Goal: Task Accomplishment & Management: Complete application form

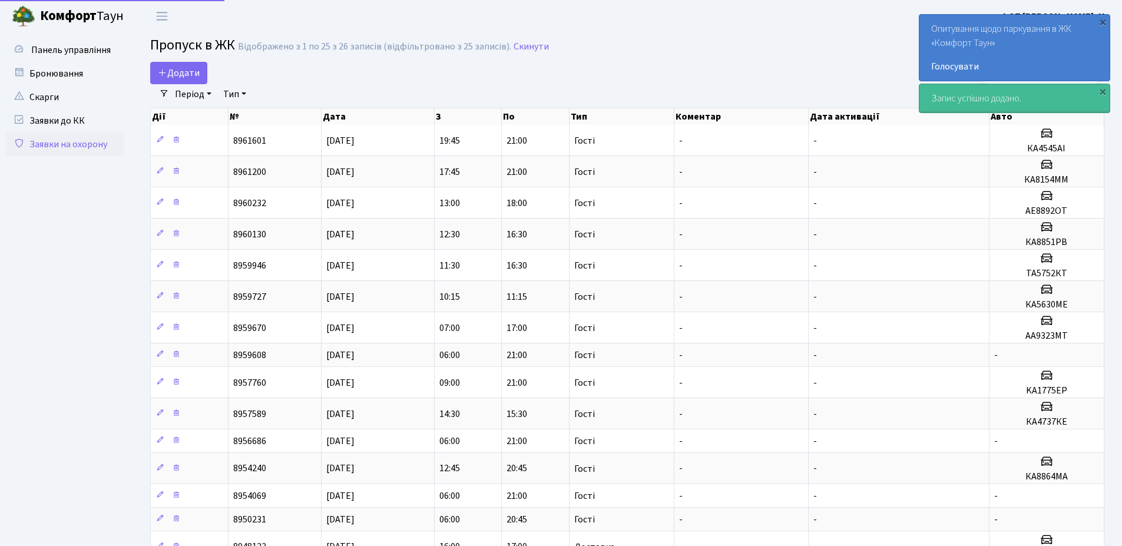
select select "25"
click at [177, 77] on span "Додати" at bounding box center [179, 73] width 42 height 13
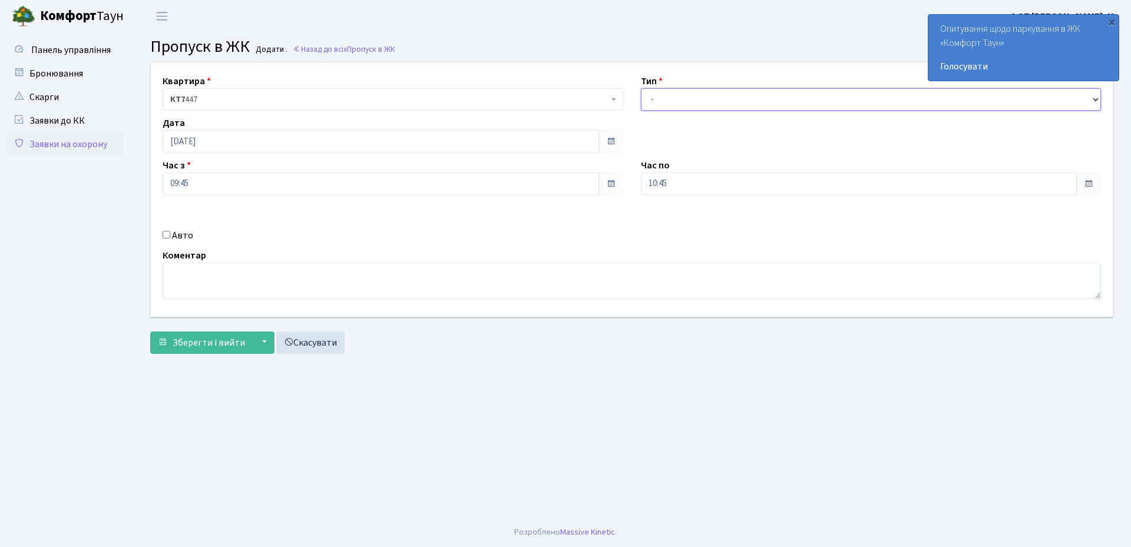
click at [777, 90] on select "- Доставка Таксі Гості Сервіс" at bounding box center [871, 99] width 461 height 22
select select "3"
click at [641, 88] on select "- Доставка Таксі Гості Сервіс" at bounding box center [871, 99] width 461 height 22
click at [240, 191] on input "09:45" at bounding box center [381, 184] width 436 height 22
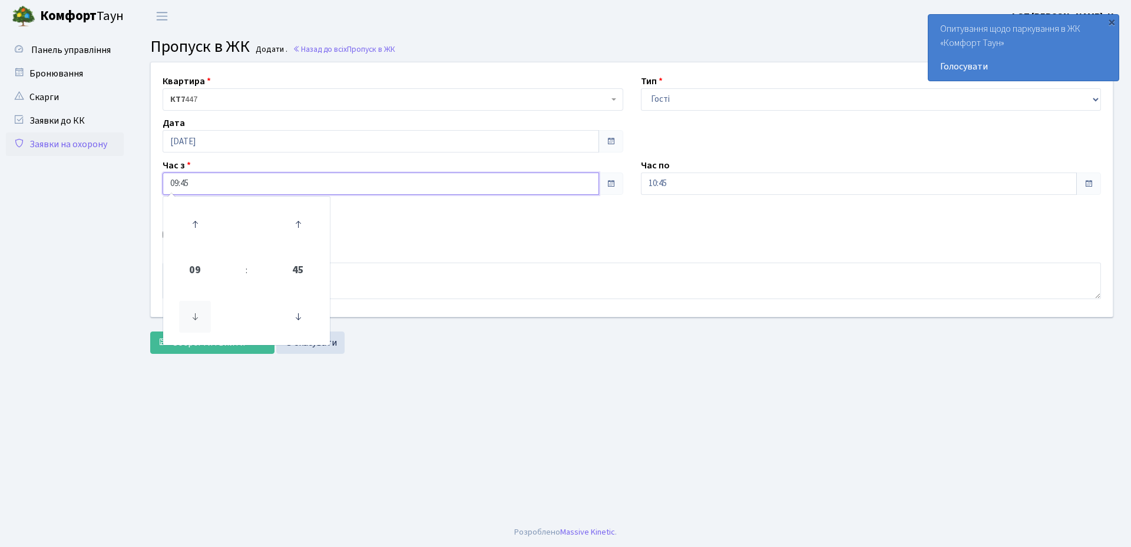
click at [199, 310] on icon at bounding box center [195, 317] width 32 height 32
click at [305, 312] on icon at bounding box center [298, 317] width 32 height 32
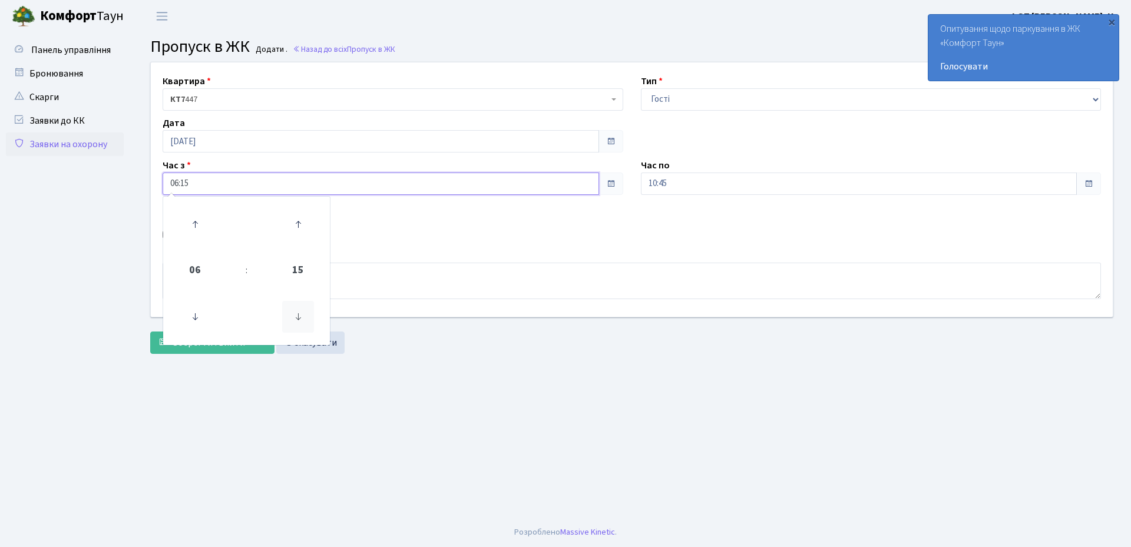
click at [290, 315] on icon at bounding box center [298, 317] width 32 height 32
type input "06:00"
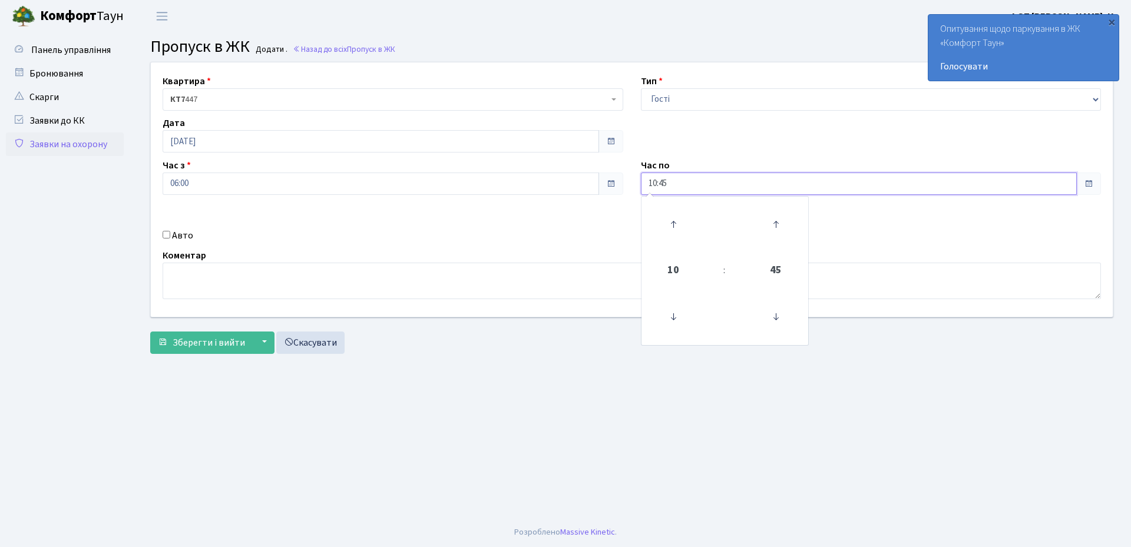
click at [683, 181] on input "10:45" at bounding box center [859, 184] width 436 height 22
click at [676, 226] on icon at bounding box center [673, 224] width 32 height 32
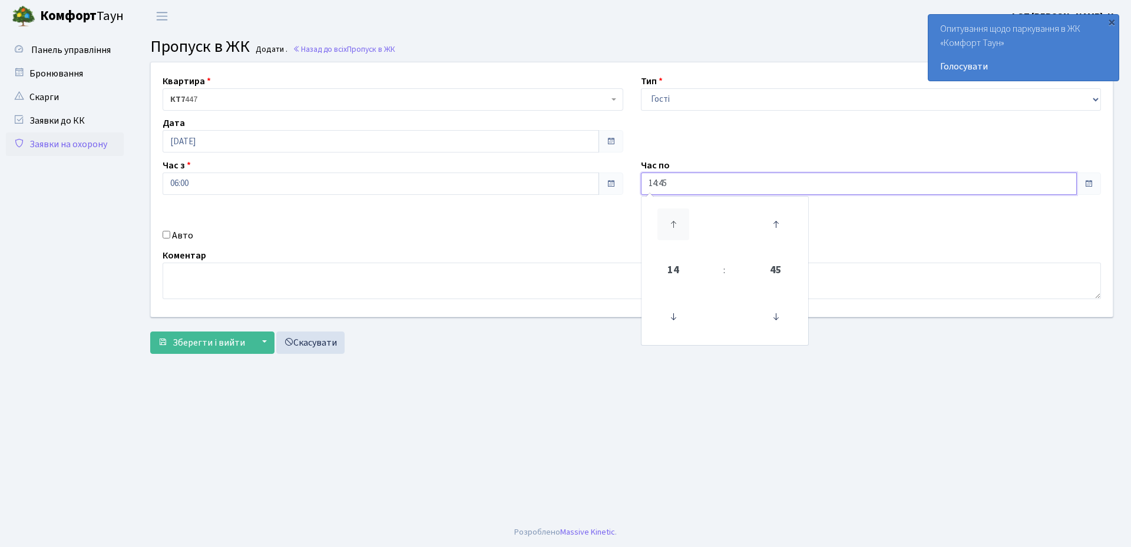
click at [676, 226] on icon at bounding box center [673, 224] width 32 height 32
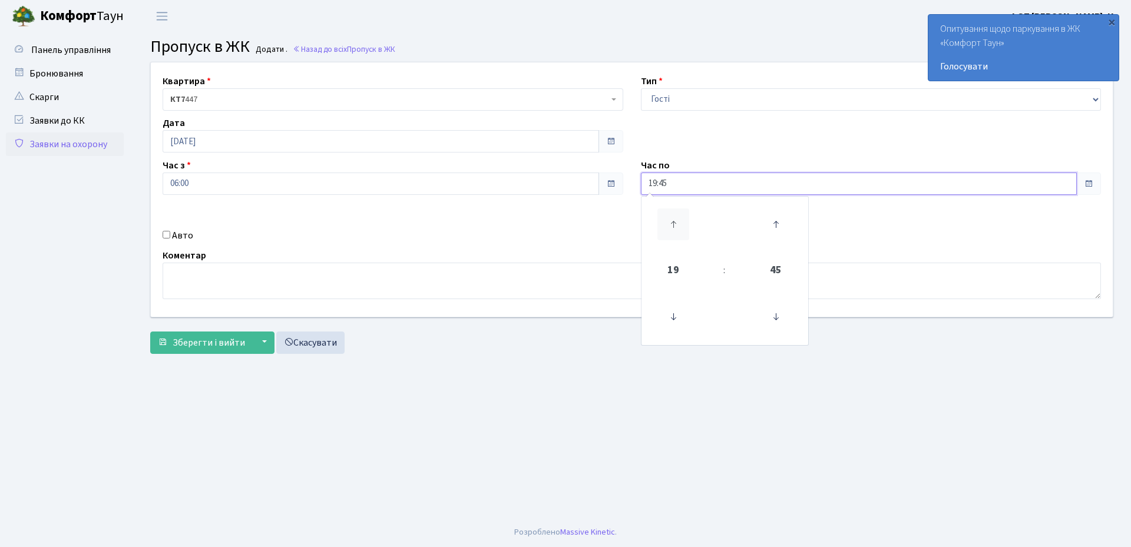
click at [676, 226] on icon at bounding box center [673, 224] width 32 height 32
click at [783, 320] on icon at bounding box center [776, 317] width 32 height 32
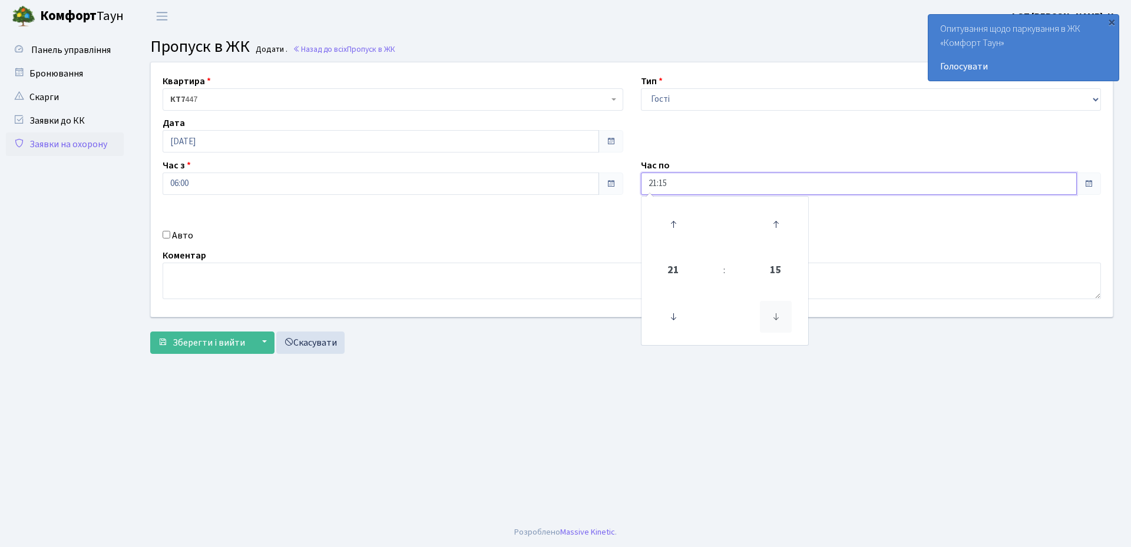
type input "21:00"
click at [528, 409] on main "Admin Пропуск в ЖК Додати Пропуск в ЖК Додати . Назад до всіх Пропуск в ЖК Квар…" at bounding box center [632, 274] width 998 height 485
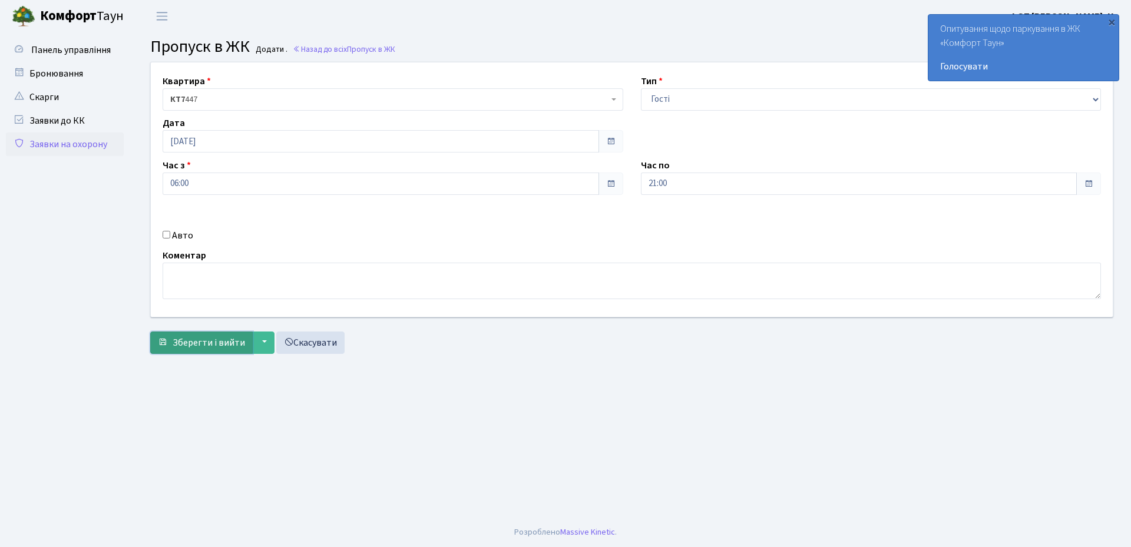
click at [195, 345] on span "Зберегти і вийти" at bounding box center [209, 342] width 72 height 13
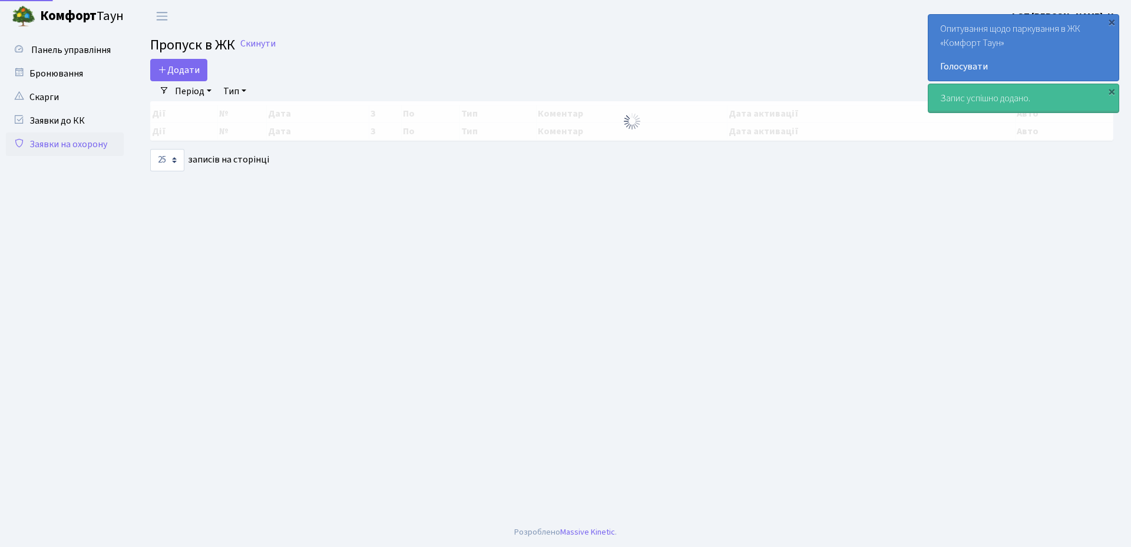
select select "25"
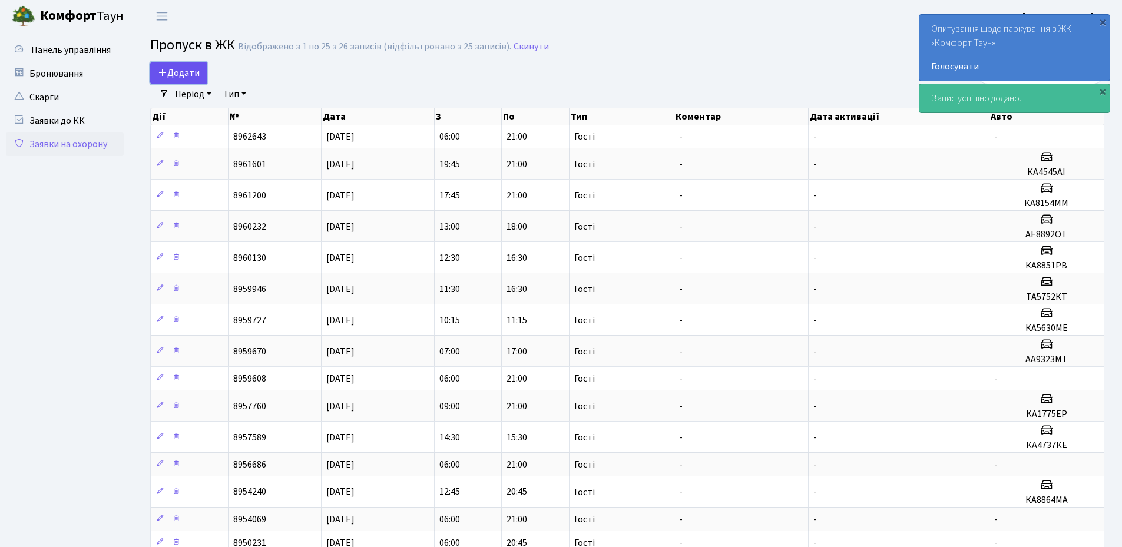
click at [173, 74] on span "Додати" at bounding box center [179, 73] width 42 height 13
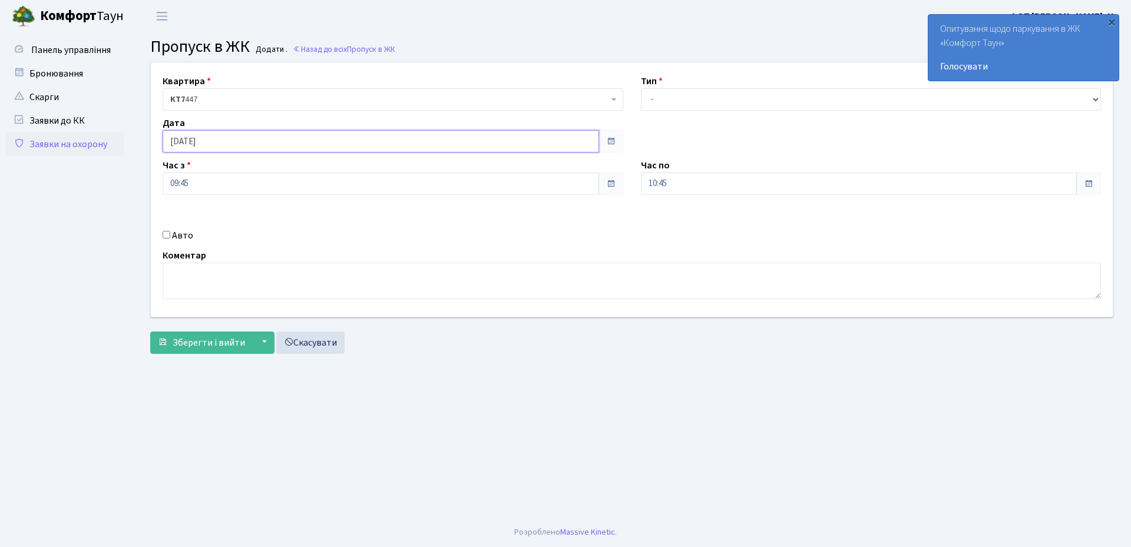
click at [216, 136] on input "[DATE]" at bounding box center [381, 141] width 436 height 22
click at [207, 237] on td "10" at bounding box center [210, 236] width 18 height 18
type input "[DATE]"
drag, startPoint x: 674, startPoint y: 98, endPoint x: 674, endPoint y: 107, distance: 8.8
click at [674, 98] on select "- Доставка Таксі Гості Сервіс" at bounding box center [871, 99] width 461 height 22
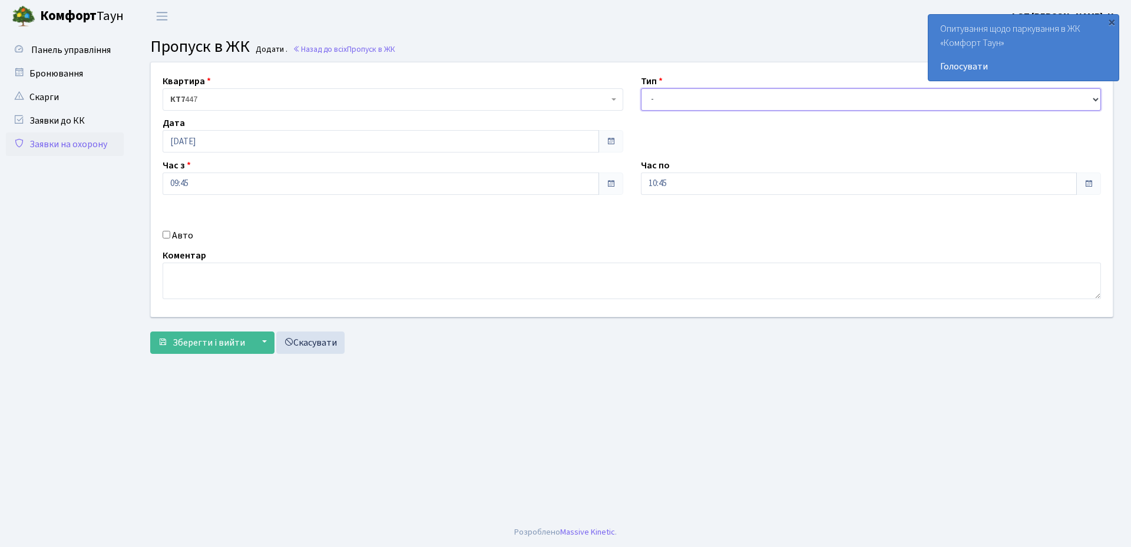
select select "3"
click at [641, 88] on select "- Доставка Таксі Гості Сервіс" at bounding box center [871, 99] width 461 height 22
click at [666, 187] on input "10:45" at bounding box center [859, 184] width 436 height 22
click at [686, 236] on icon at bounding box center [673, 224] width 32 height 32
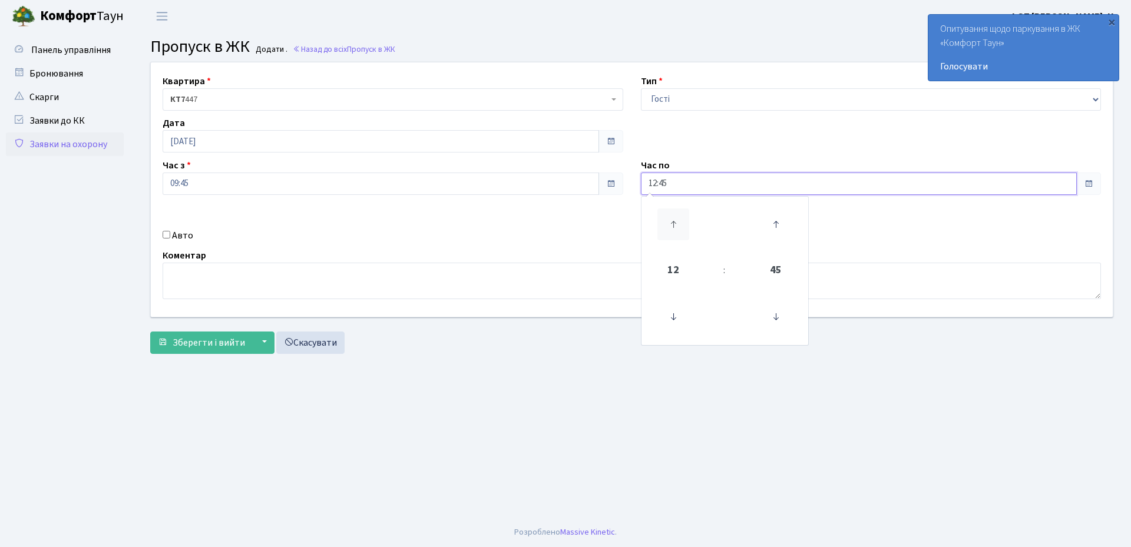
click at [686, 236] on icon at bounding box center [673, 224] width 32 height 32
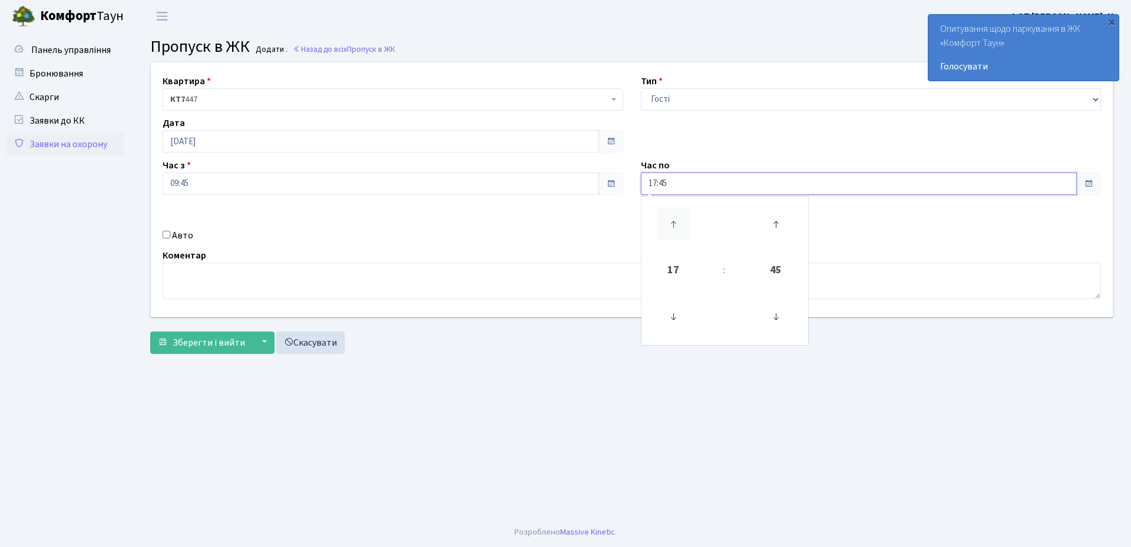
click at [686, 236] on icon at bounding box center [673, 224] width 32 height 32
click at [782, 319] on icon at bounding box center [776, 317] width 32 height 32
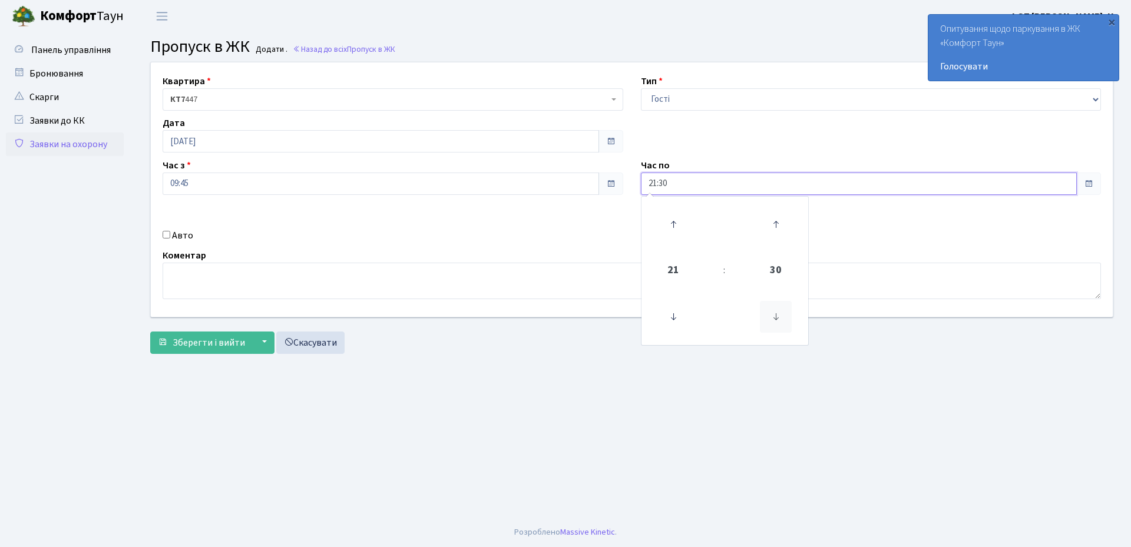
click at [782, 319] on icon at bounding box center [776, 317] width 32 height 32
type input "21:00"
click at [197, 181] on input "09:45" at bounding box center [381, 184] width 436 height 22
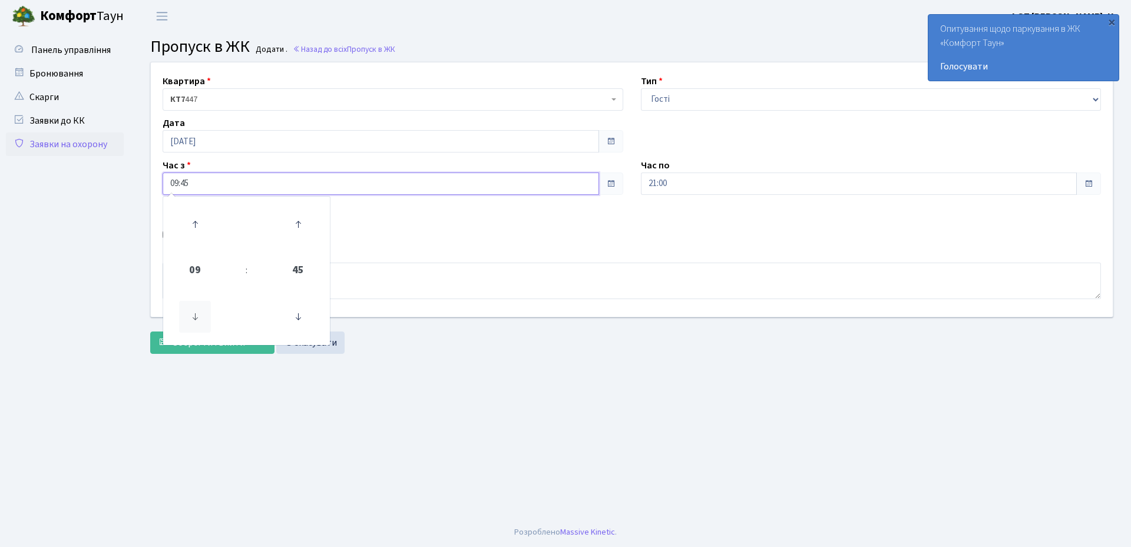
click at [199, 313] on icon at bounding box center [195, 317] width 32 height 32
click at [294, 316] on icon at bounding box center [298, 317] width 32 height 32
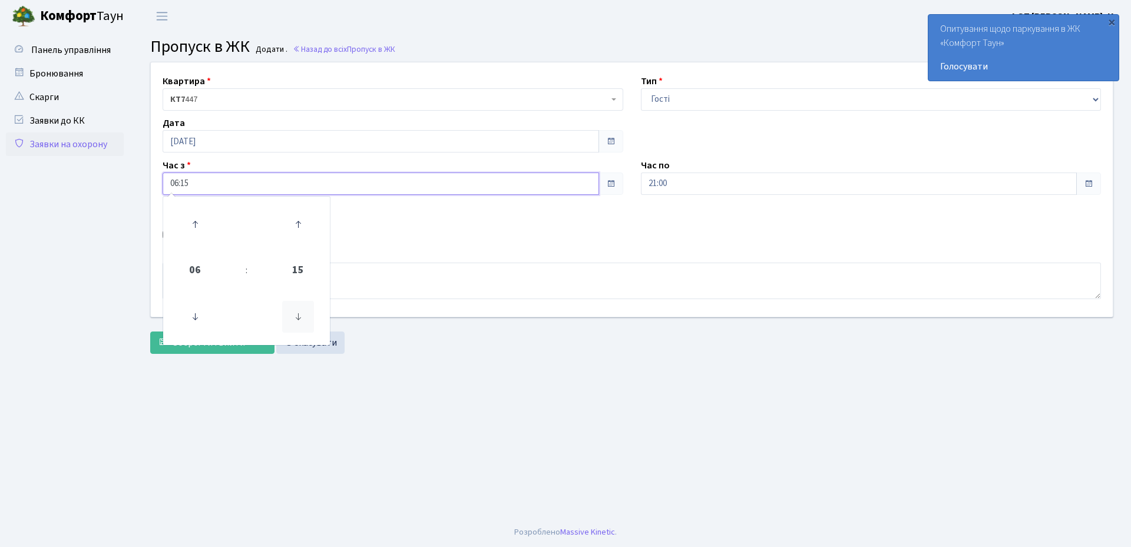
click at [294, 316] on icon at bounding box center [298, 317] width 32 height 32
type input "06:00"
click at [550, 388] on main "Admin Пропуск в ЖК Додати Пропуск в ЖК Додати . Назад до всіх Пропуск в ЖК Квар…" at bounding box center [632, 274] width 998 height 485
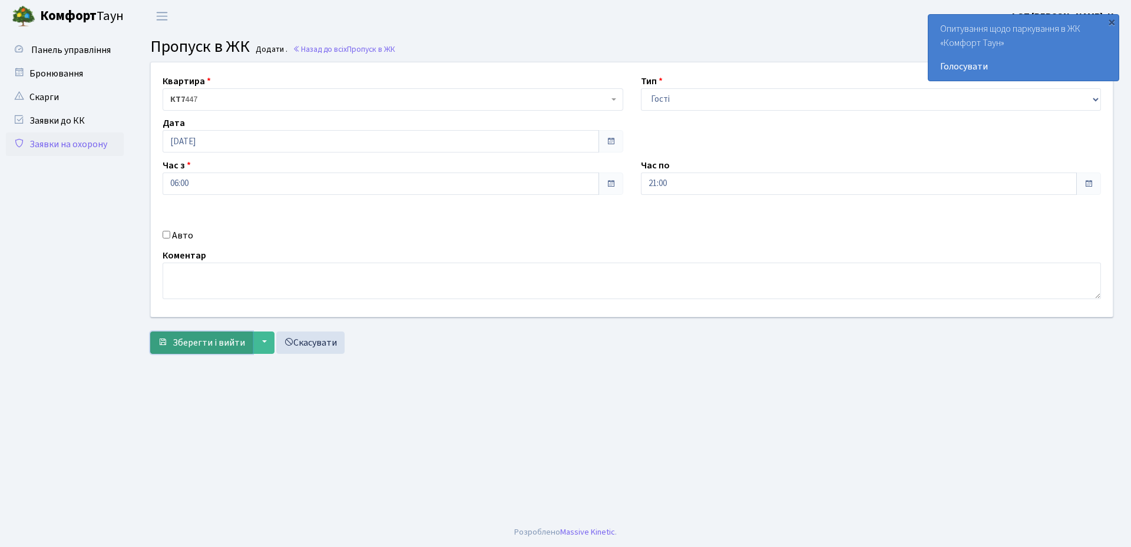
click at [206, 339] on span "Зберегти і вийти" at bounding box center [209, 342] width 72 height 13
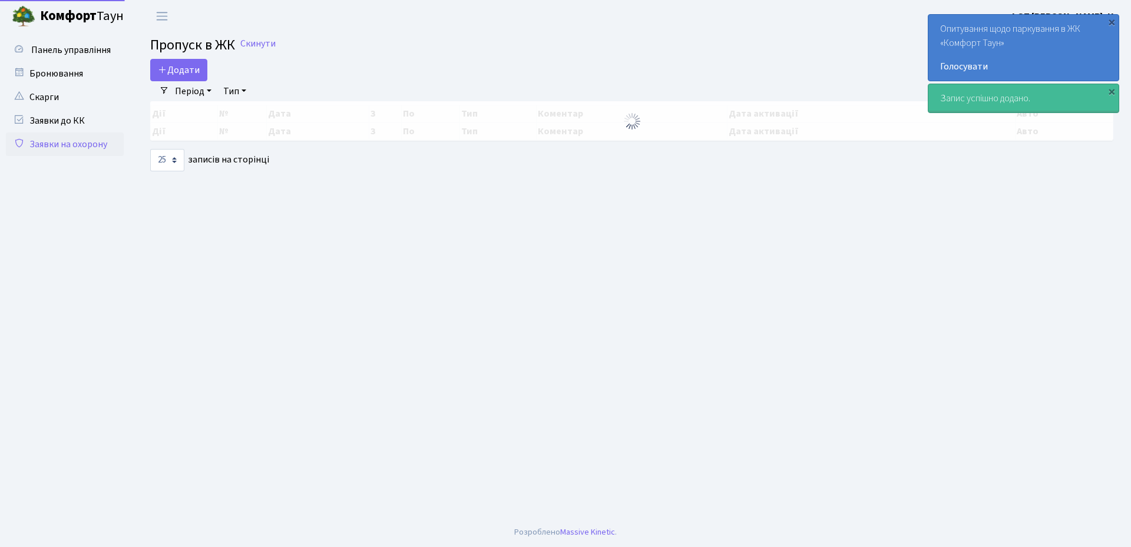
select select "25"
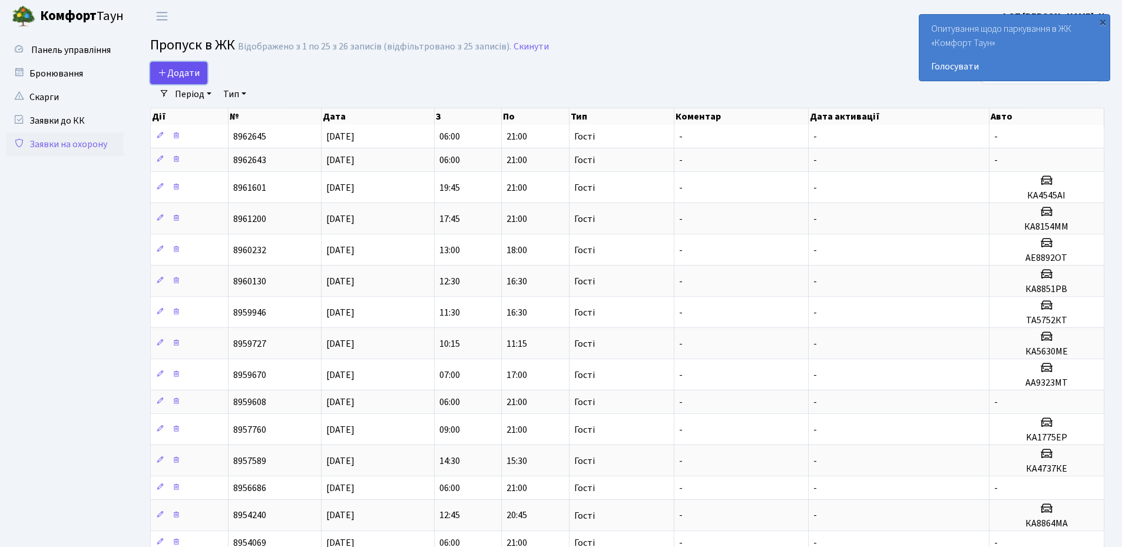
click at [202, 71] on link "Додати" at bounding box center [178, 73] width 57 height 22
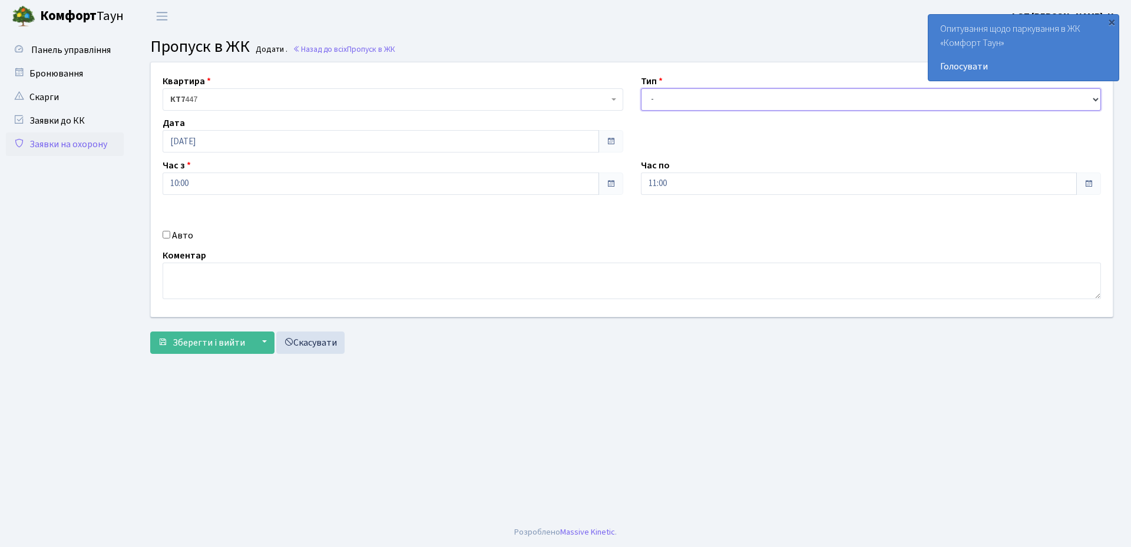
click at [729, 101] on select "- Доставка Таксі Гості Сервіс" at bounding box center [871, 99] width 461 height 22
select select "3"
click at [641, 88] on select "- Доставка Таксі Гості Сервіс" at bounding box center [871, 99] width 461 height 22
click at [677, 187] on input "11:00" at bounding box center [859, 184] width 436 height 22
click at [670, 220] on icon at bounding box center [673, 224] width 32 height 32
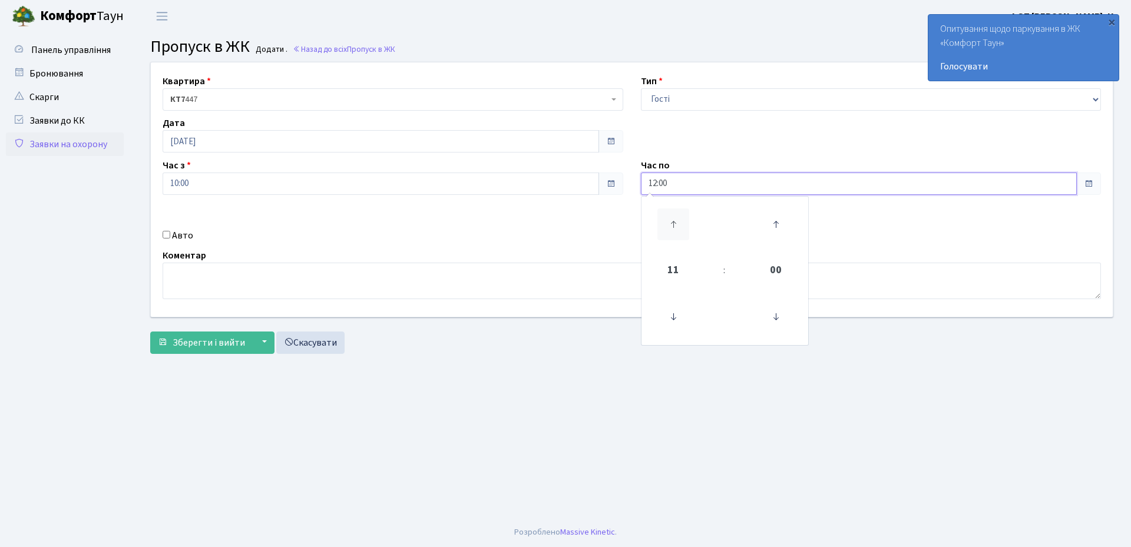
click at [670, 220] on icon at bounding box center [673, 224] width 32 height 32
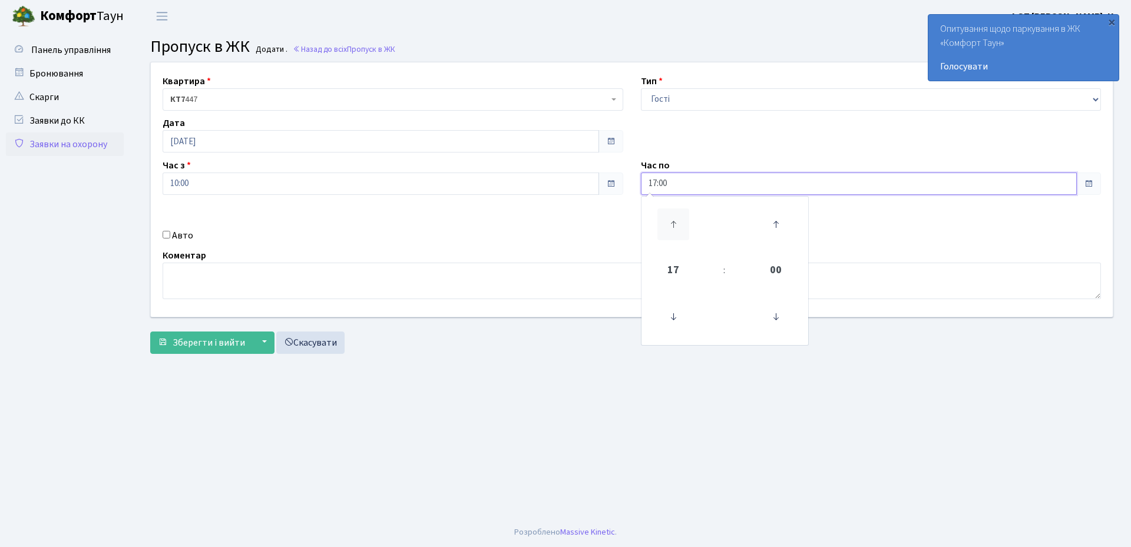
click at [670, 220] on icon at bounding box center [673, 224] width 32 height 32
type input "21:00"
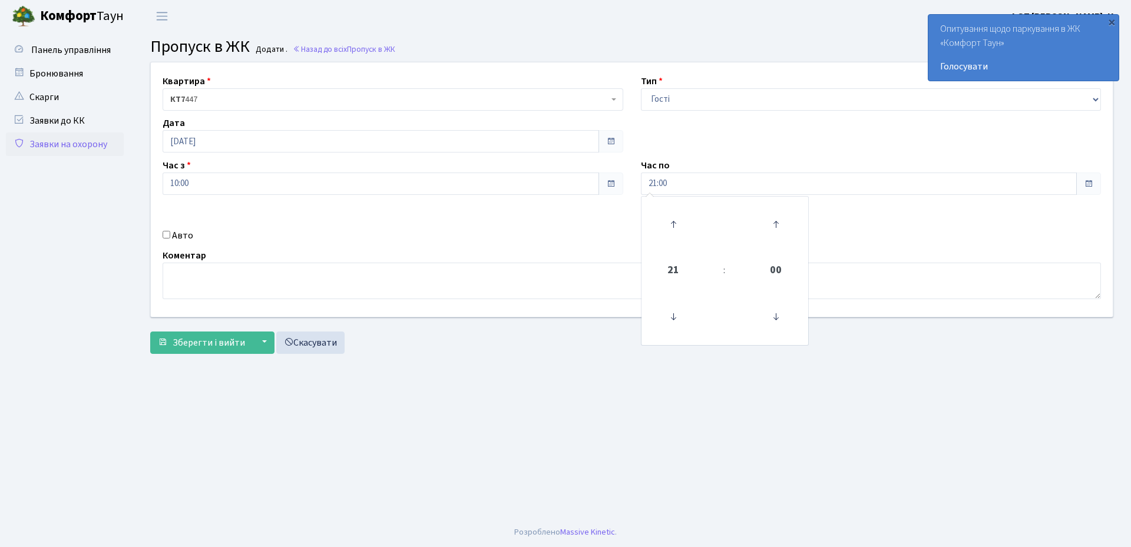
click at [181, 233] on label "Авто" at bounding box center [182, 236] width 21 height 14
click at [170, 233] on input "Авто" at bounding box center [167, 235] width 8 height 8
checkbox input "true"
paste input "ка5630ме"
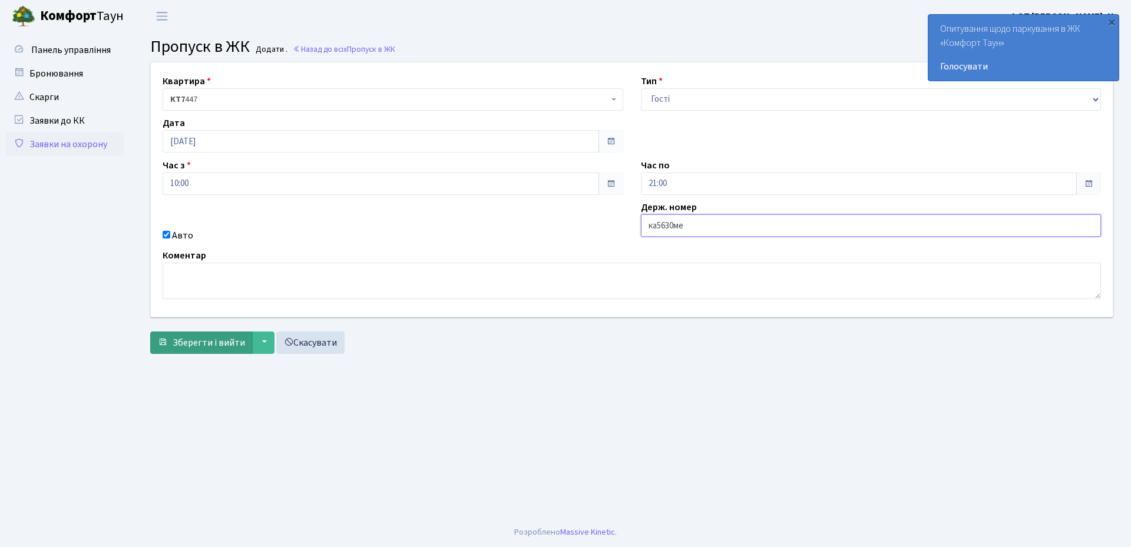
type input "ка5630ме"
click at [198, 339] on span "Зберегти і вийти" at bounding box center [209, 342] width 72 height 13
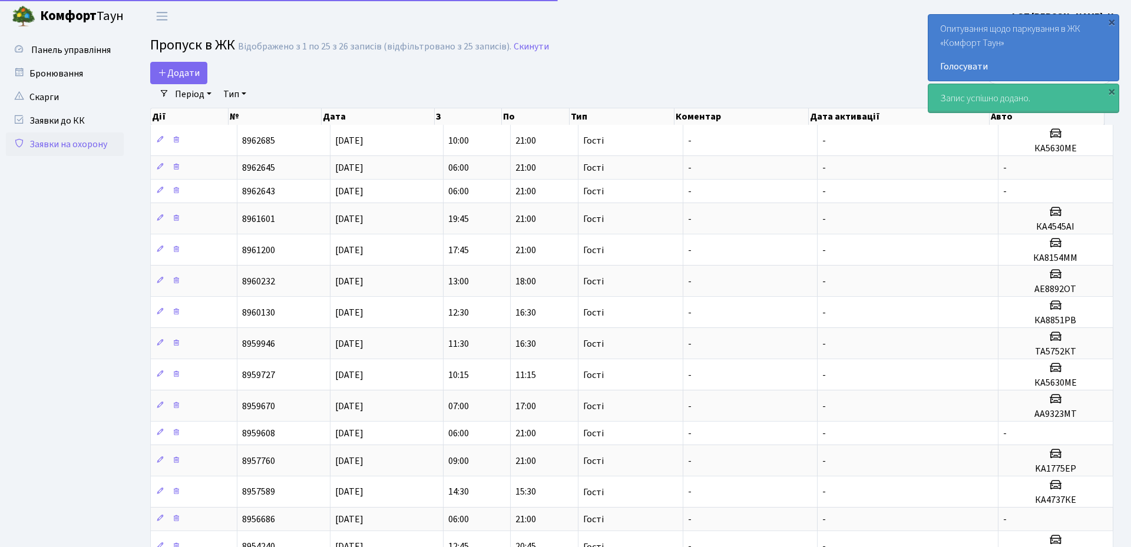
select select "25"
